Goal: Find specific page/section: Find specific page/section

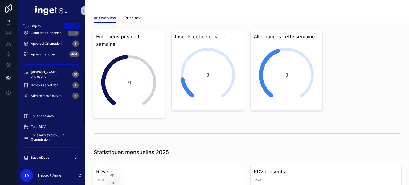
scroll to position [106, 0]
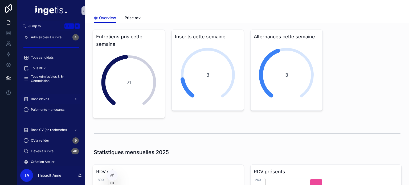
click at [50, 99] on div "Base élèves" at bounding box center [50, 99] width 55 height 9
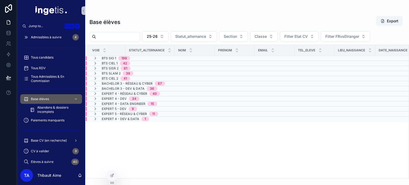
click at [122, 92] on span "Expert 4 - Réseau & Cyber" at bounding box center [125, 94] width 46 height 4
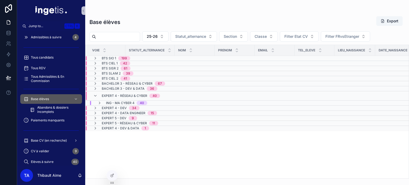
click at [122, 92] on div "Expert 4 - Réseau & Cyber 40" at bounding box center [131, 96] width 58 height 9
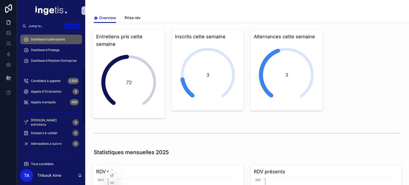
scroll to position [106, 0]
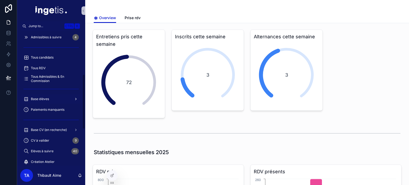
click at [53, 94] on link "Base élèves" at bounding box center [51, 99] width 62 height 10
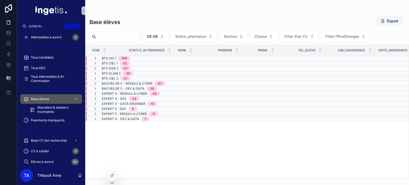
click at [156, 83] on span "67" at bounding box center [160, 83] width 10 height 4
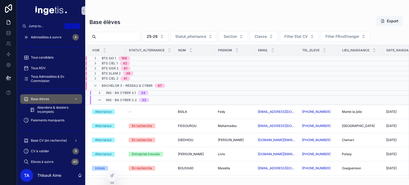
click at [135, 101] on span "ING - BA CYBER 3.2" at bounding box center [121, 100] width 31 height 4
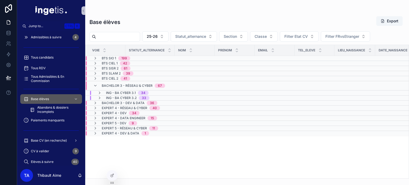
click at [135, 86] on span "Bachelor 3 - Réseau & Cyber" at bounding box center [127, 86] width 51 height 4
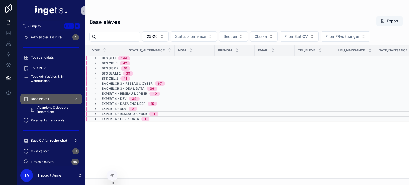
click at [134, 94] on span "Expert 4 - Réseau & Cyber" at bounding box center [125, 94] width 46 height 4
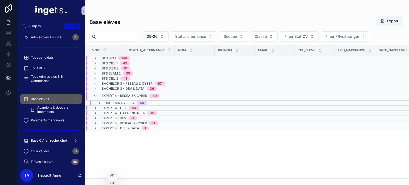
click at [134, 94] on span "Expert 4 - Réseau & Cyber" at bounding box center [125, 96] width 46 height 4
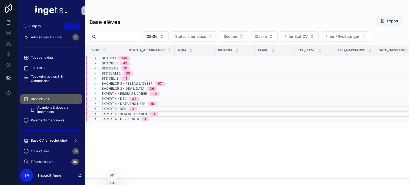
click at [134, 84] on span "Bachelor 3 - Réseau & Cyber" at bounding box center [127, 83] width 51 height 4
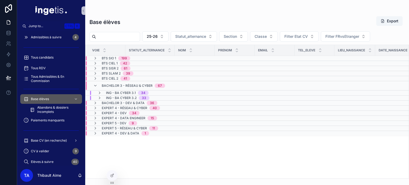
click at [134, 84] on span "Bachelor 3 - Réseau & Cyber" at bounding box center [127, 86] width 51 height 4
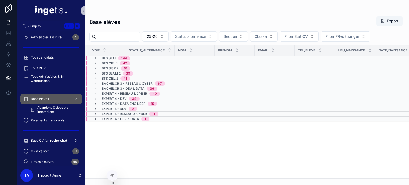
click at [134, 84] on span "Bachelor 3 - Réseau & Cyber" at bounding box center [127, 83] width 51 height 4
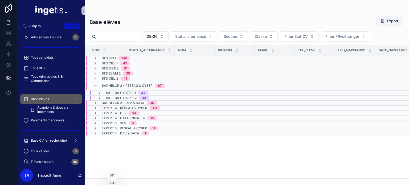
click at [134, 84] on span "Bachelor 3 - Réseau & Cyber" at bounding box center [127, 86] width 51 height 4
